Goal: Task Accomplishment & Management: Use online tool/utility

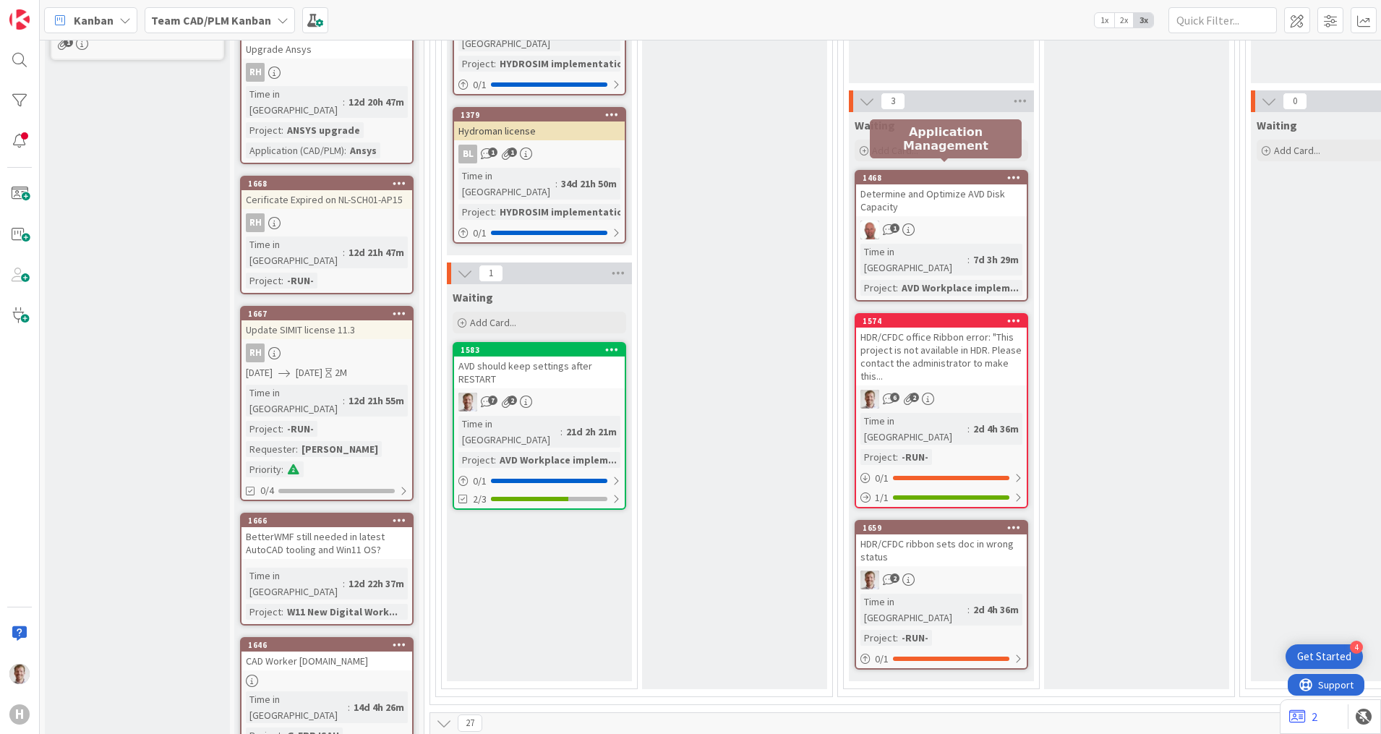
scroll to position [452, 0]
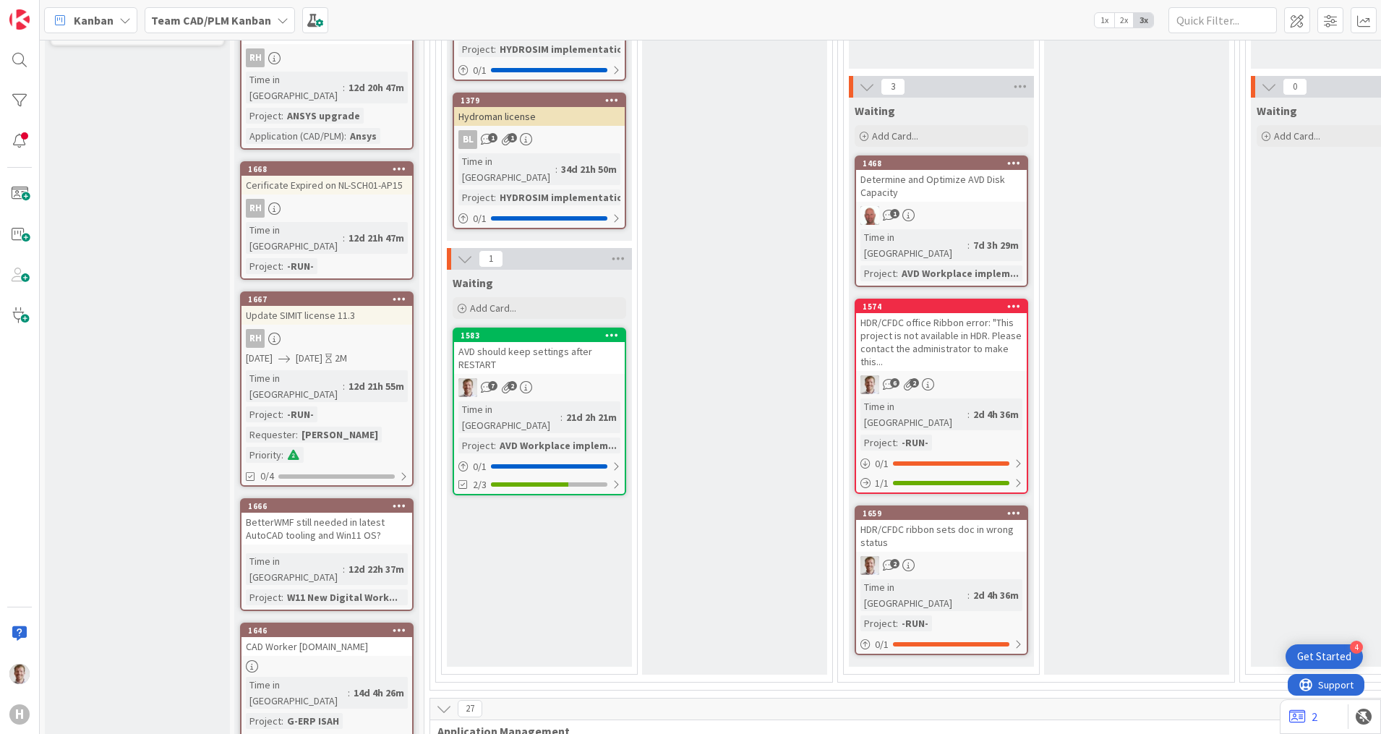
click at [588, 342] on div "AVD should keep settings after RESTART" at bounding box center [539, 358] width 171 height 32
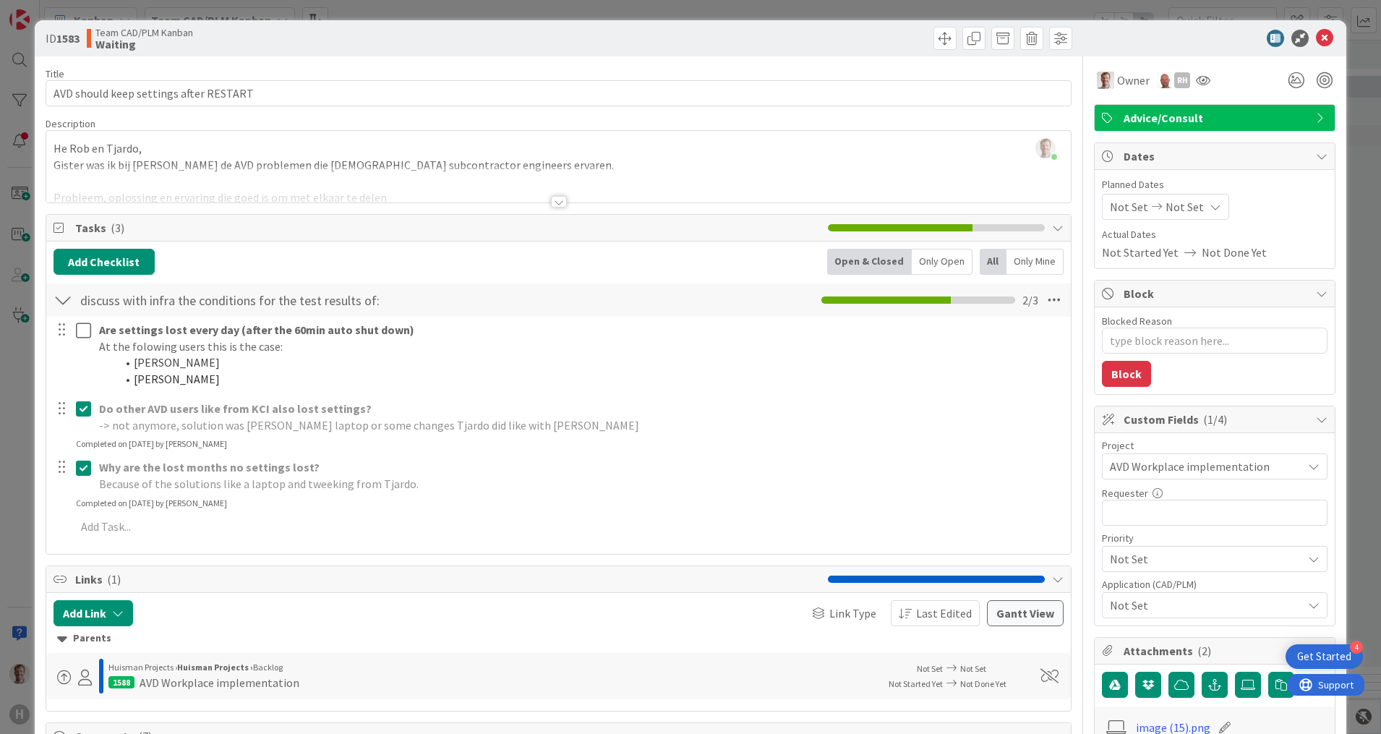
click at [1236, 469] on span "AVD Workplace implementation" at bounding box center [1202, 466] width 185 height 20
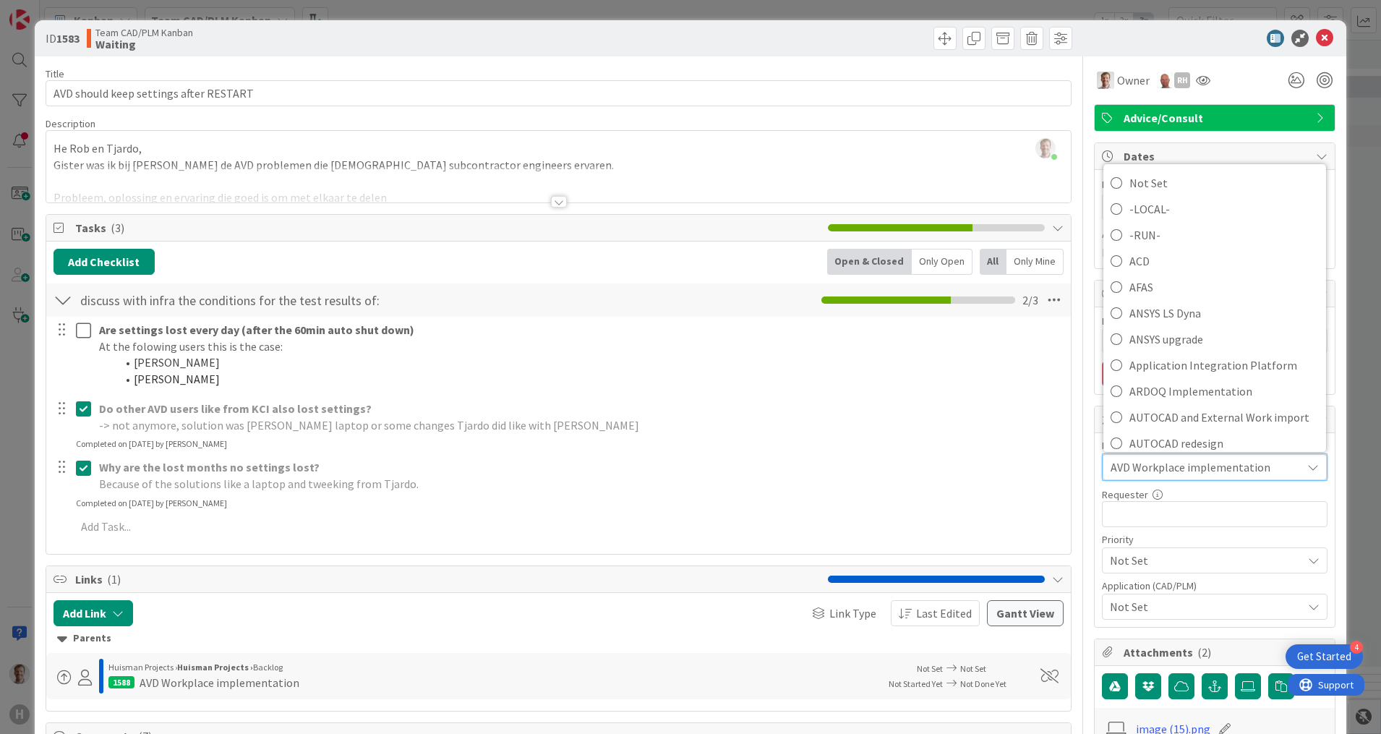
drag, startPoint x: 1176, startPoint y: 30, endPoint x: 1184, endPoint y: 38, distance: 11.2
click at [1176, 30] on div at bounding box center [1207, 38] width 256 height 17
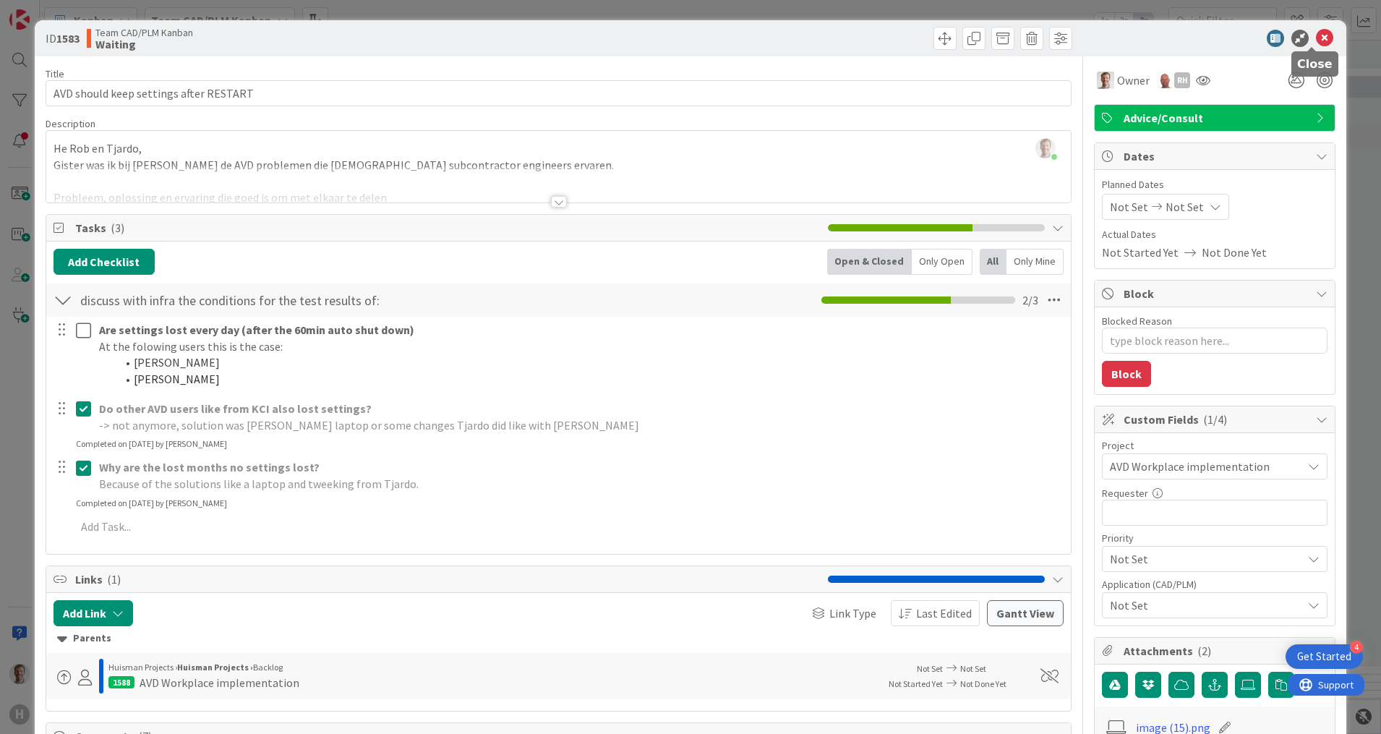
click at [1317, 41] on icon at bounding box center [1324, 38] width 17 height 17
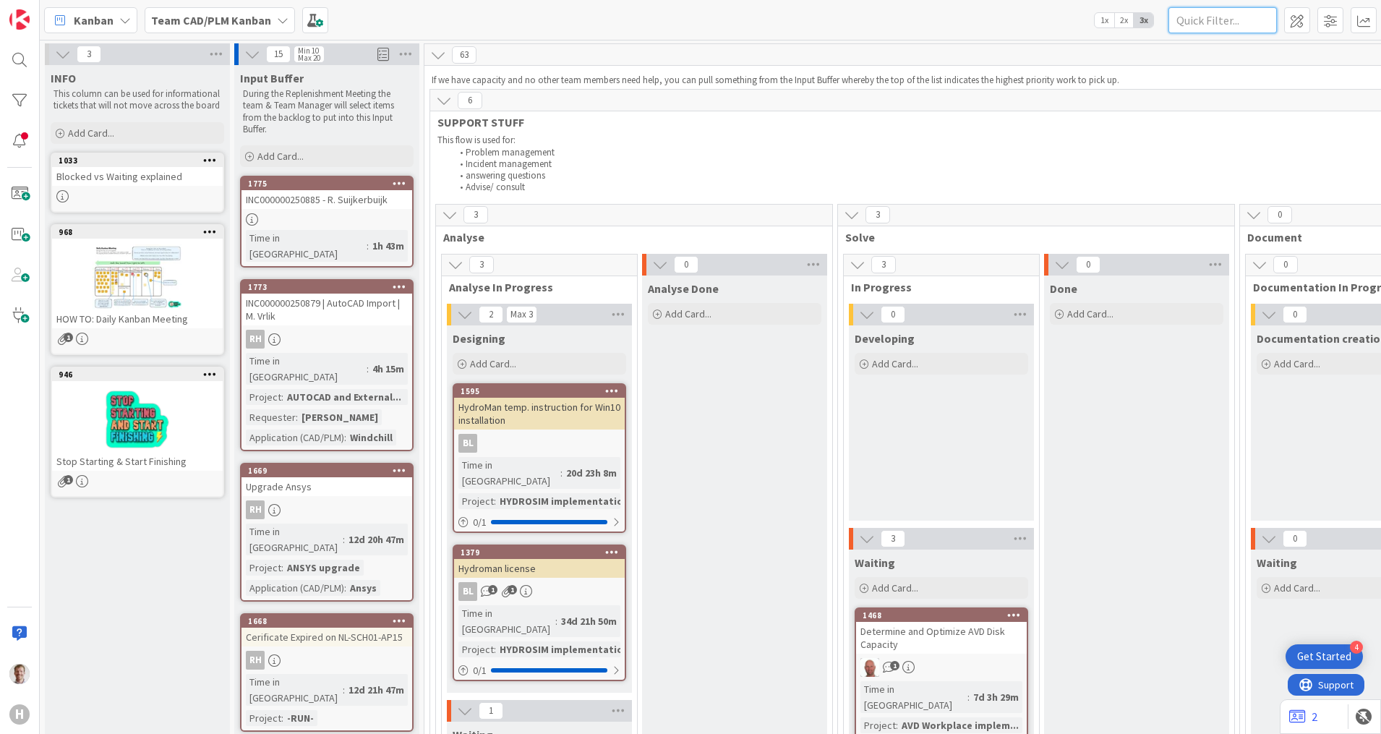
click at [1230, 22] on input "text" at bounding box center [1222, 20] width 108 height 26
click at [288, 155] on span "Add Card..." at bounding box center [280, 156] width 46 height 13
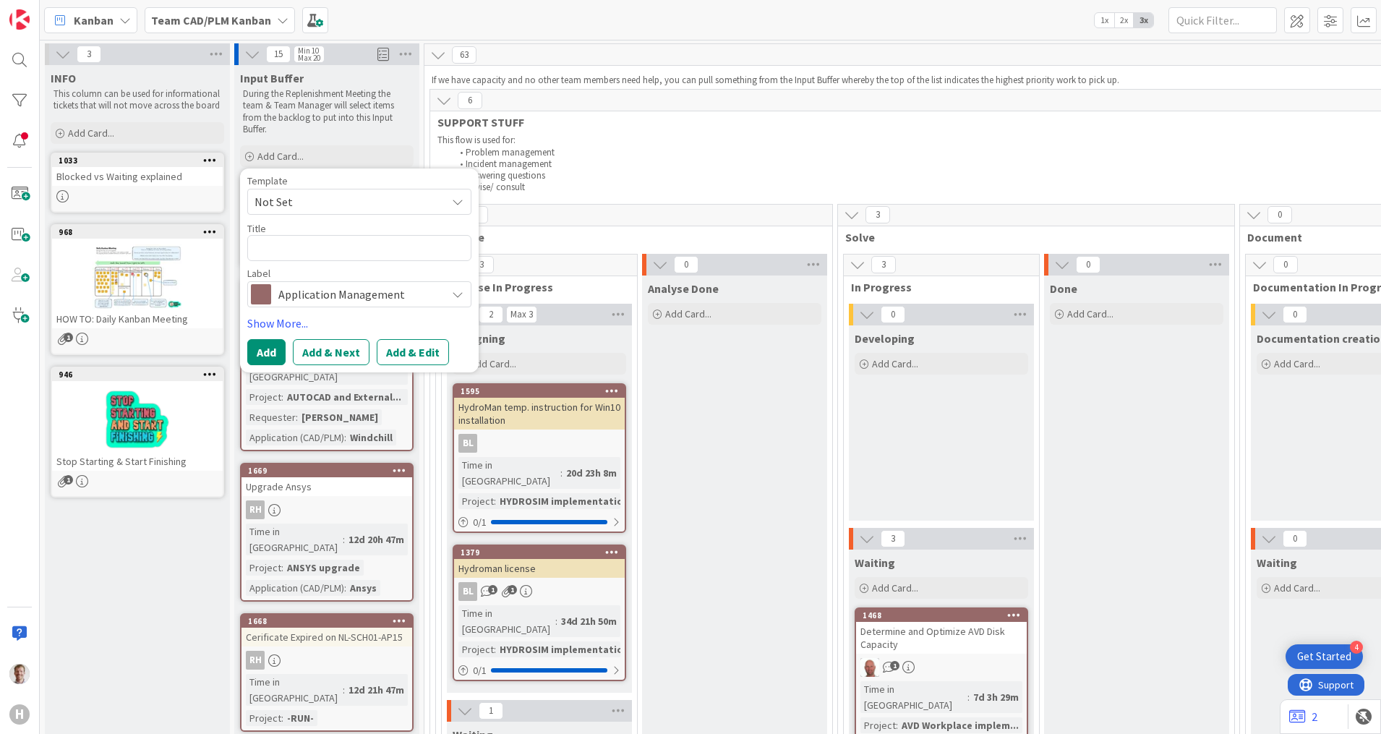
type textarea "x"
type textarea "t"
type textarea "x"
type textarea "te"
type textarea "x"
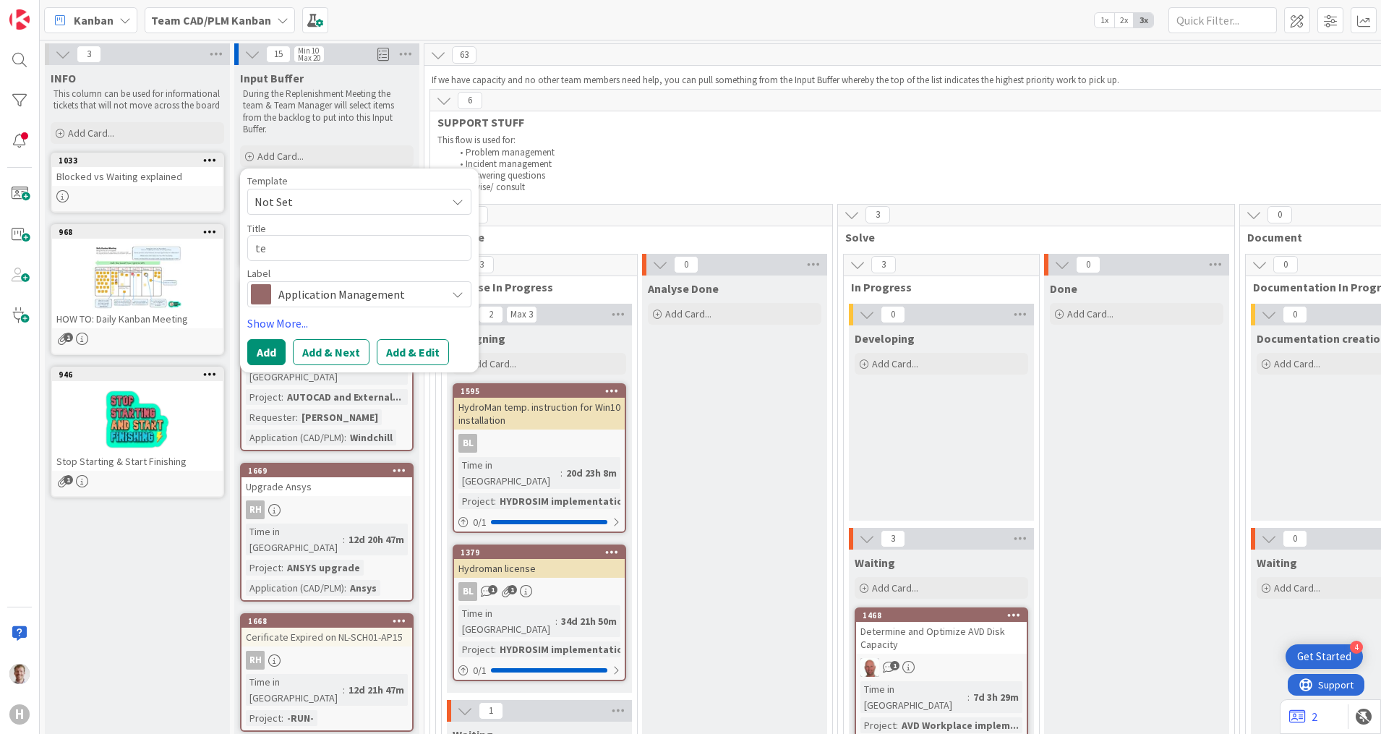
type textarea "tes"
type textarea "x"
type textarea "test"
click at [413, 343] on button "Add & Edit" at bounding box center [413, 352] width 72 height 26
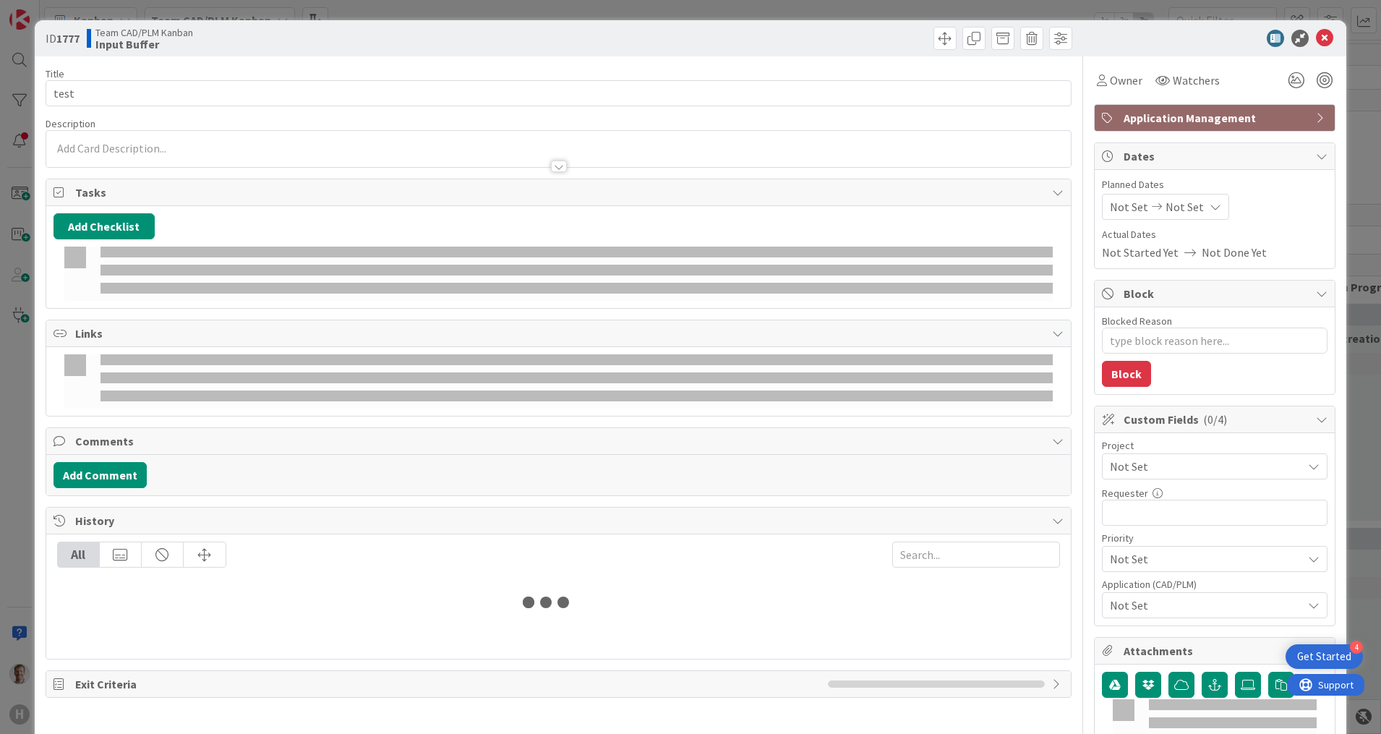
click at [328, 200] on span "Tasks" at bounding box center [560, 192] width 970 height 17
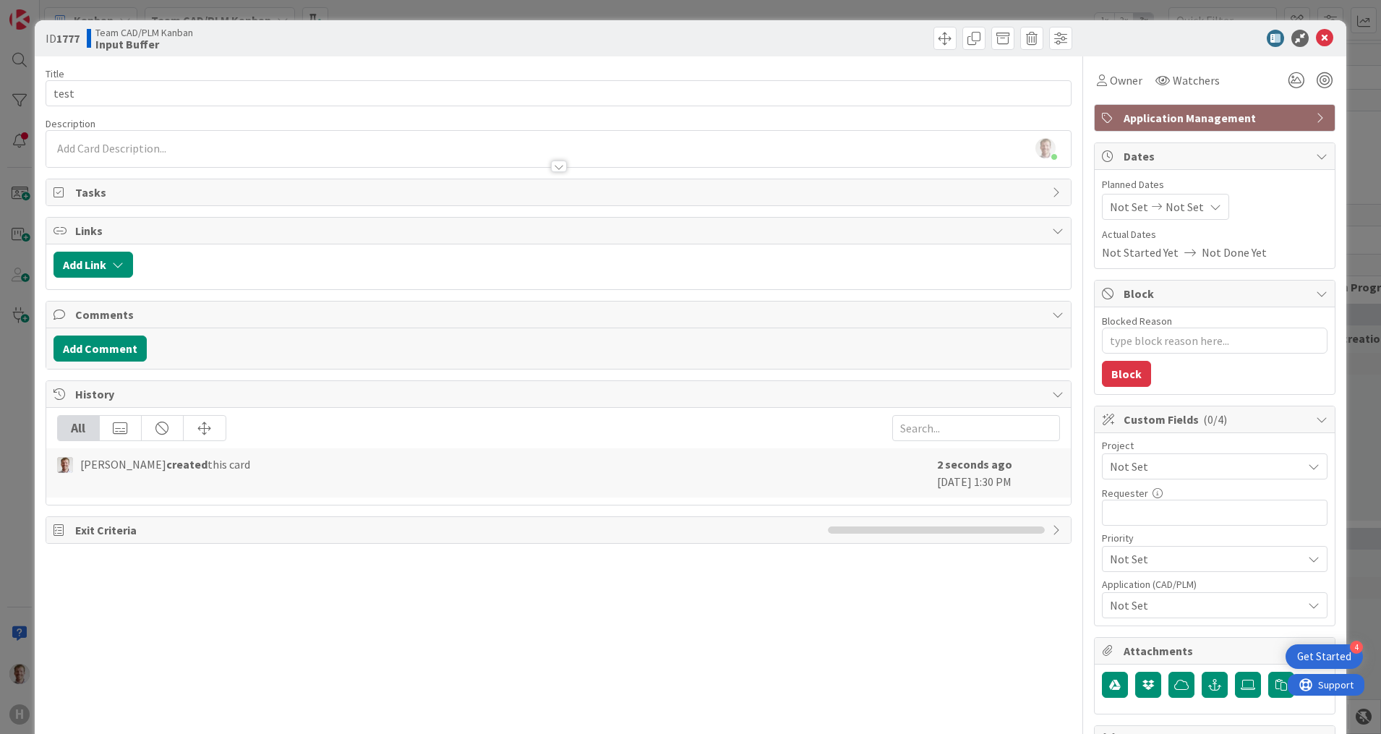
click at [1184, 460] on span "Not Set" at bounding box center [1202, 466] width 185 height 20
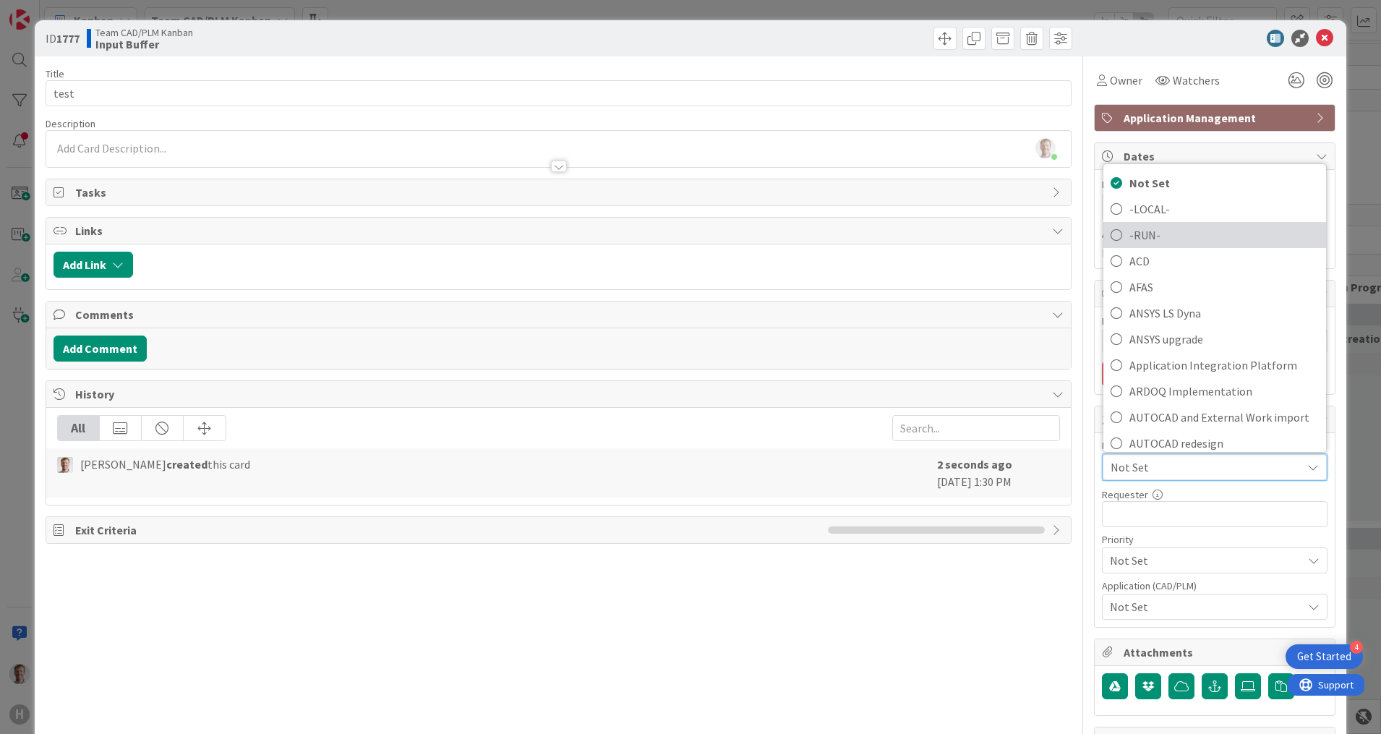
click at [1159, 234] on span "-RUN-" at bounding box center [1223, 235] width 189 height 22
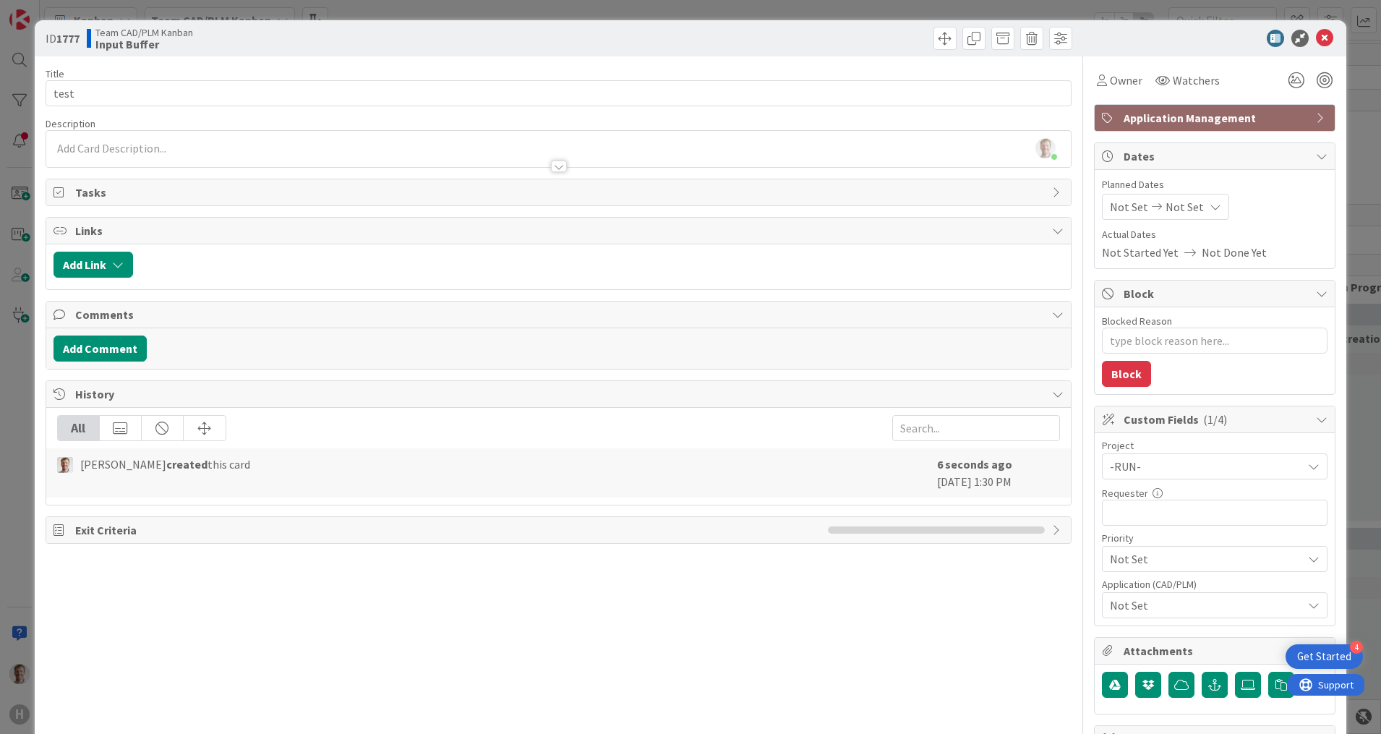
type textarea "x"
click at [1020, 44] on span at bounding box center [1031, 38] width 23 height 23
click at [1039, 109] on button "Delete" at bounding box center [1054, 106] width 54 height 26
